Goal: Information Seeking & Learning: Learn about a topic

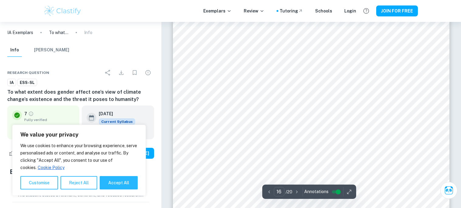
scroll to position [6151, 0]
type input "20"
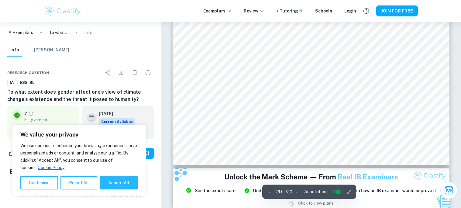
scroll to position [7911, 0]
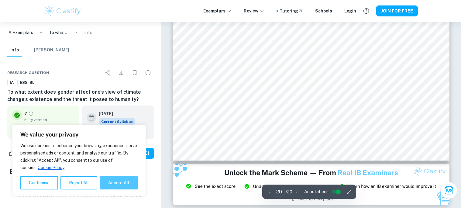
click at [108, 178] on button "Accept All" at bounding box center [119, 182] width 38 height 13
checkbox input "true"
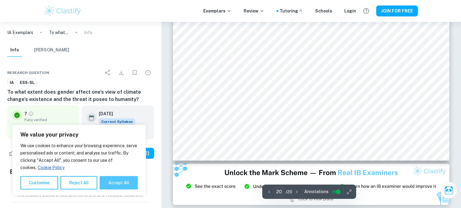
checkbox input "true"
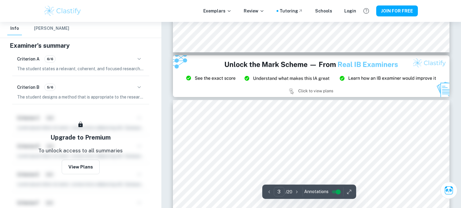
scroll to position [804, 0]
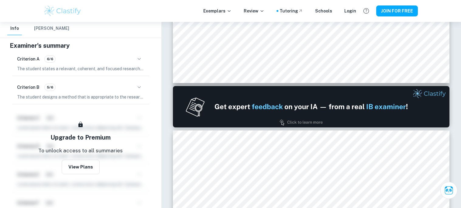
type input "1"
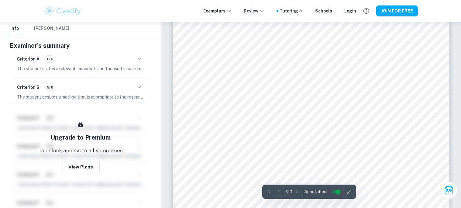
scroll to position [0, 0]
